Goal: Task Accomplishment & Management: Manage account settings

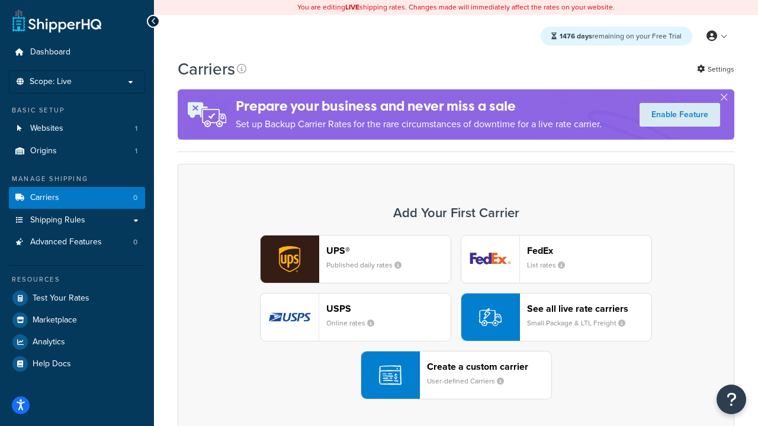
click at [456, 317] on div "UPS® Published daily rates FedEx List rates USPS Online rates See all live rate…" at bounding box center [456, 317] width 532 height 165
click at [589, 250] on header "FedEx" at bounding box center [589, 250] width 124 height 11
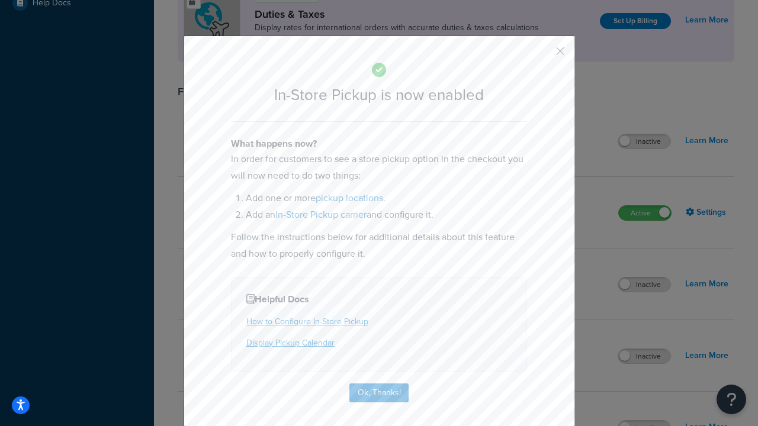
click at [542, 55] on button "button" at bounding box center [542, 55] width 3 height 3
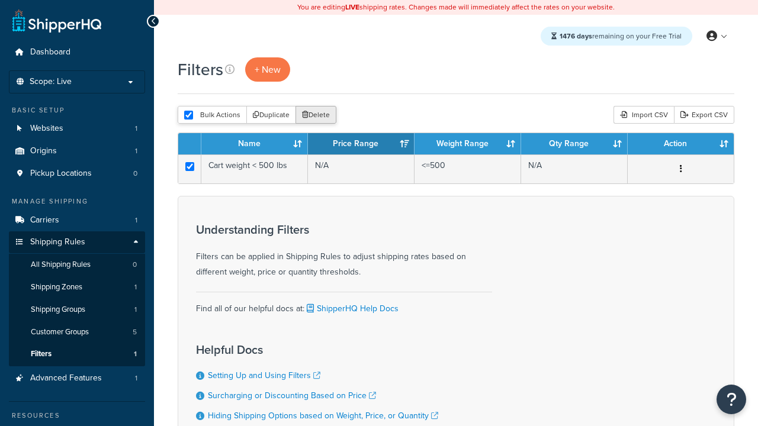
click at [315, 115] on button "Delete" at bounding box center [315, 115] width 41 height 18
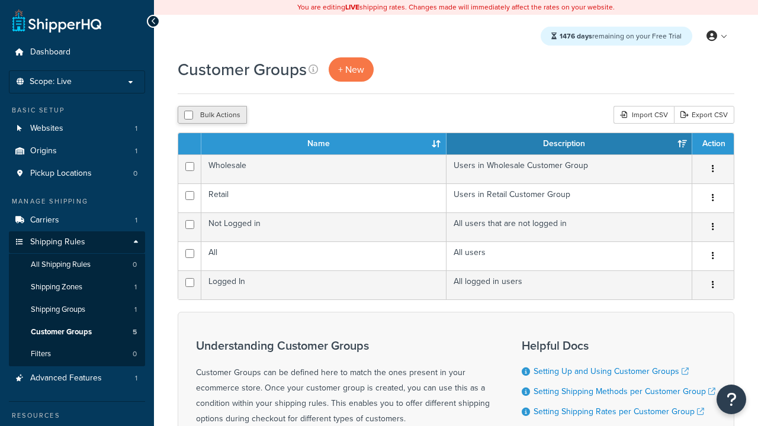
click at [188, 115] on input "checkbox" at bounding box center [188, 115] width 9 height 9
checkbox input "true"
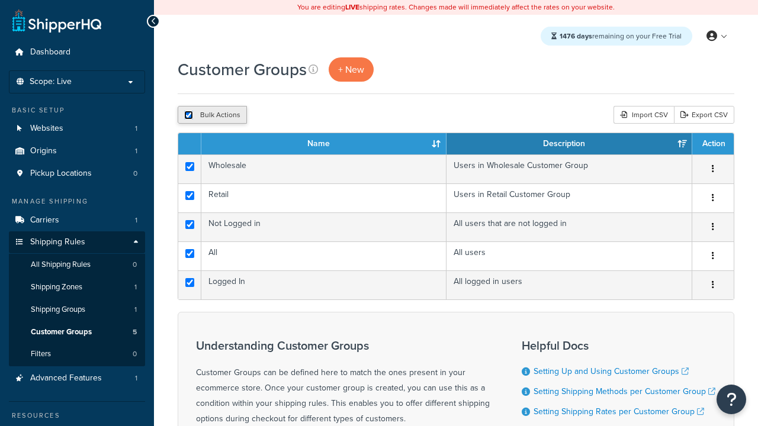
checkbox input "true"
click at [315, 115] on button "Delete" at bounding box center [315, 115] width 41 height 18
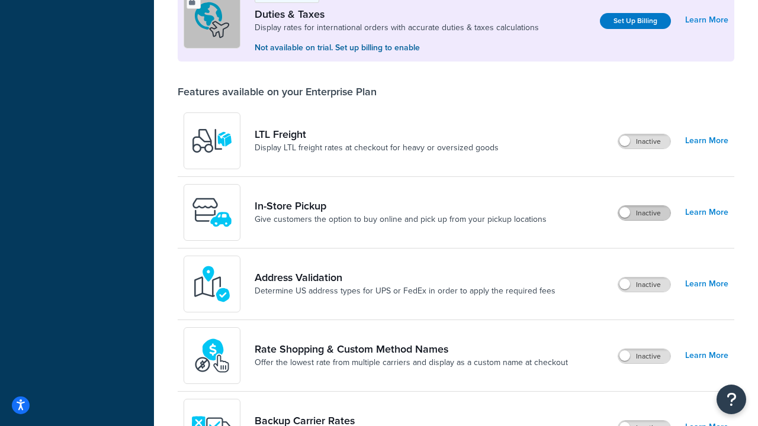
scroll to position [361, 0]
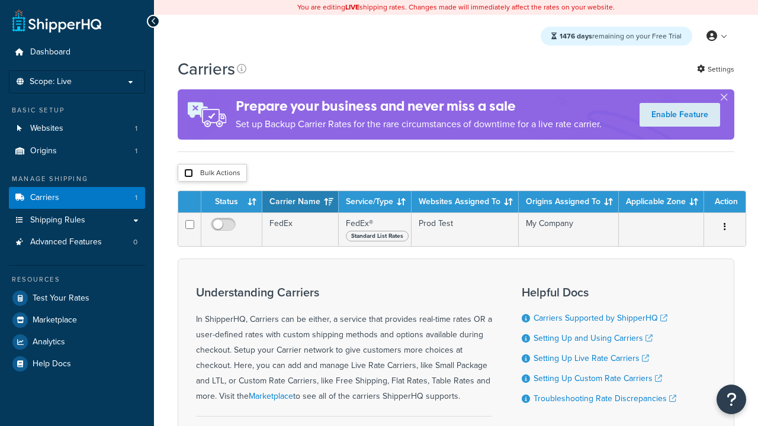
click at [188, 173] on input "checkbox" at bounding box center [188, 173] width 9 height 9
checkbox input "true"
click at [0, 0] on button "Delete" at bounding box center [0, 0] width 0 height 0
